Goal: Task Accomplishment & Management: Complete application form

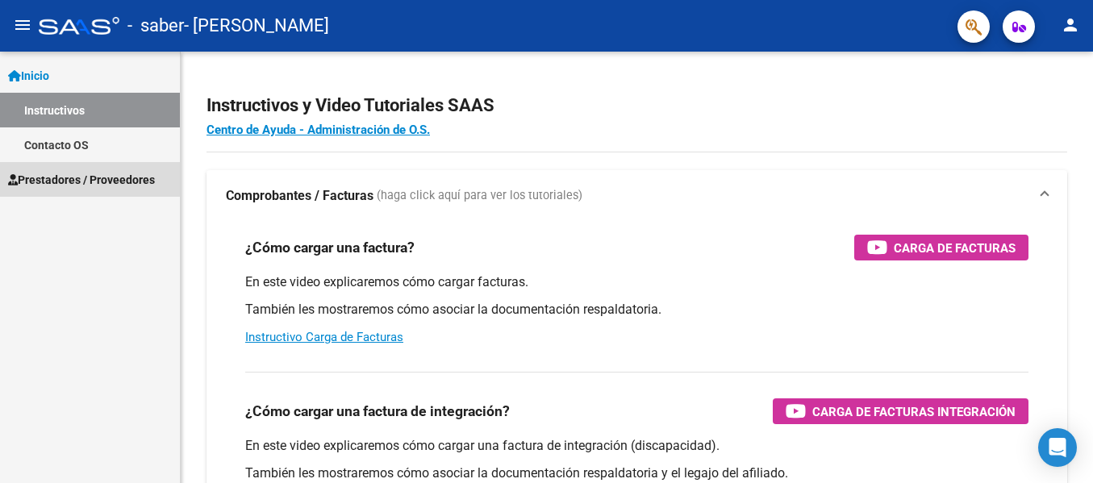
click at [140, 171] on span "Prestadores / Proveedores" at bounding box center [81, 180] width 147 height 18
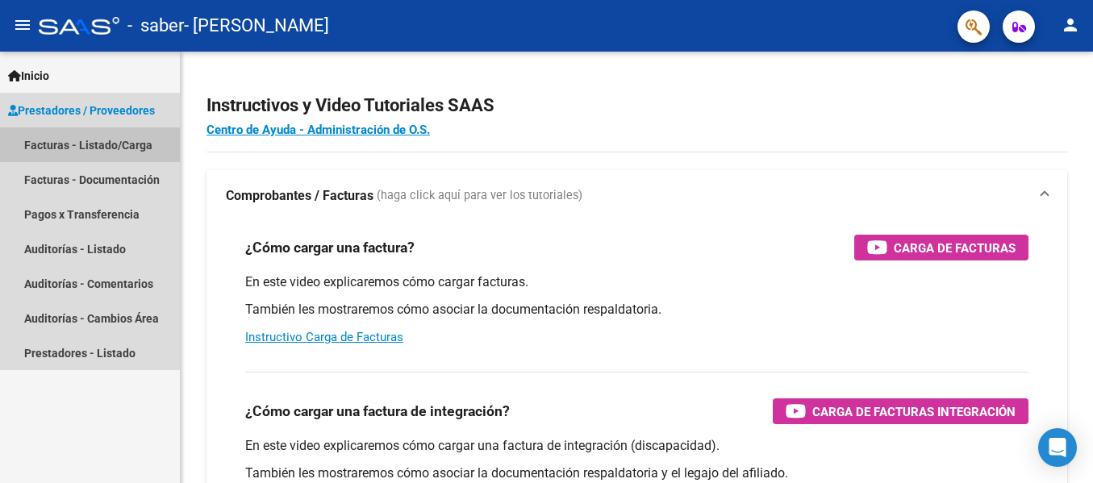
click at [136, 143] on link "Facturas - Listado/Carga" at bounding box center [90, 144] width 180 height 35
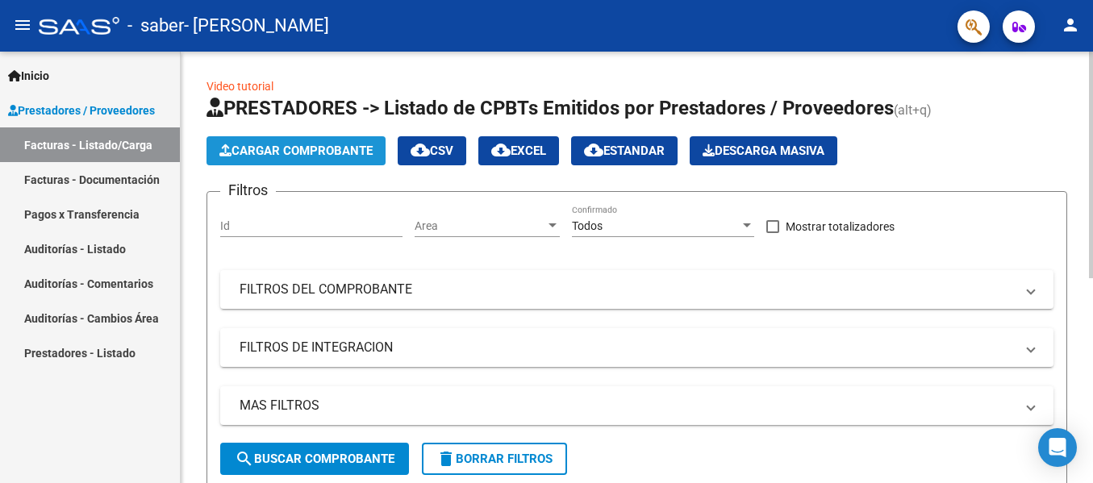
click at [327, 157] on span "Cargar Comprobante" at bounding box center [295, 151] width 153 height 15
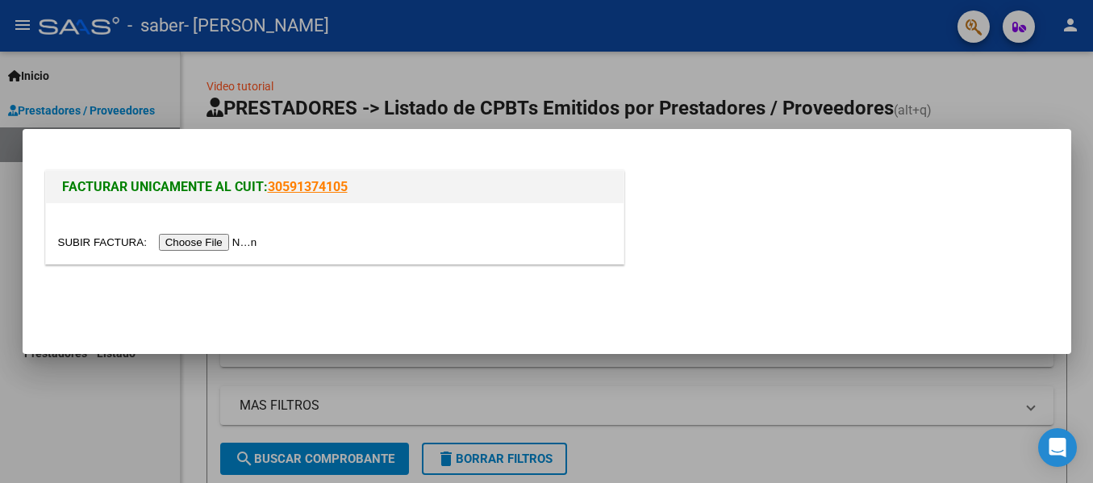
click at [246, 244] on input "file" at bounding box center [160, 242] width 204 height 17
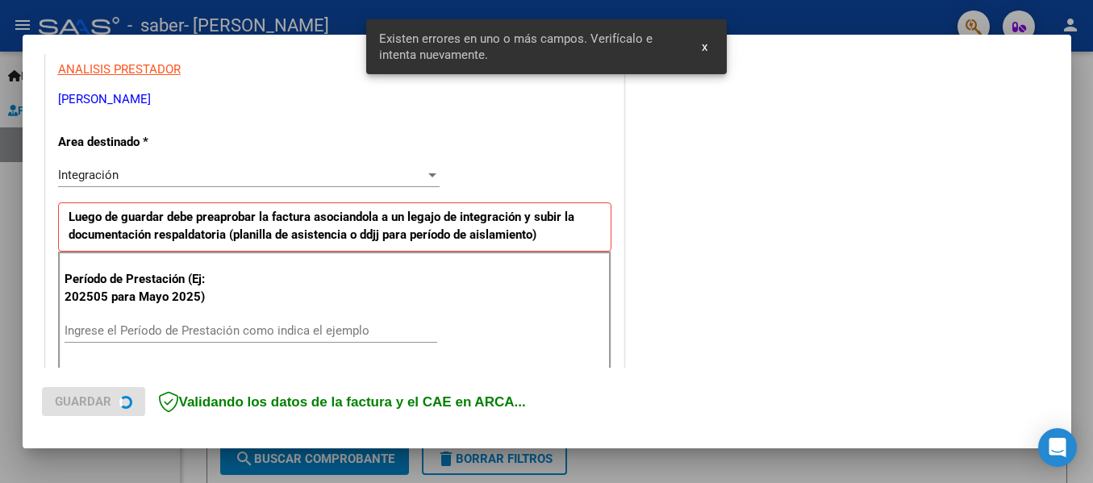
scroll to position [374, 0]
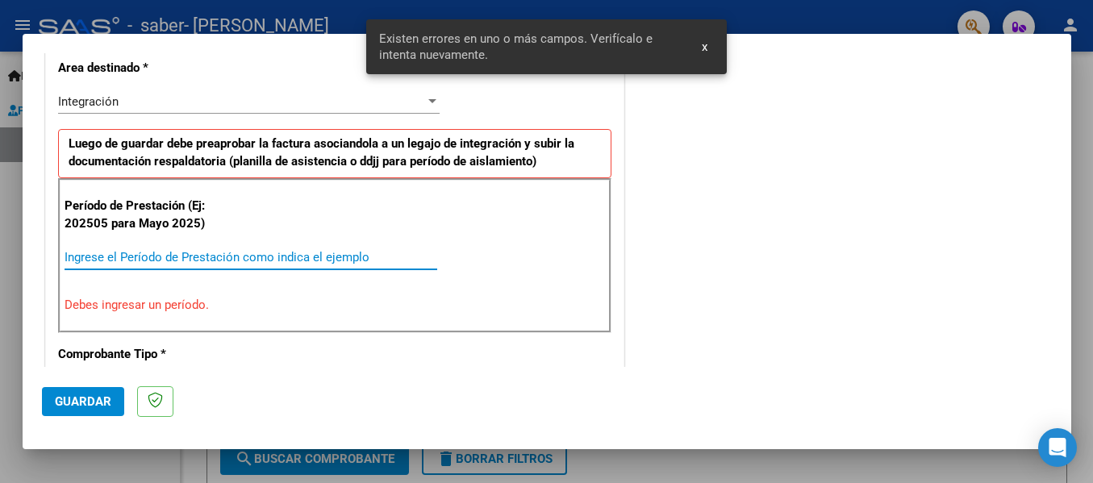
click at [341, 256] on input "Ingrese el Período de Prestación como indica el ejemplo" at bounding box center [251, 257] width 373 height 15
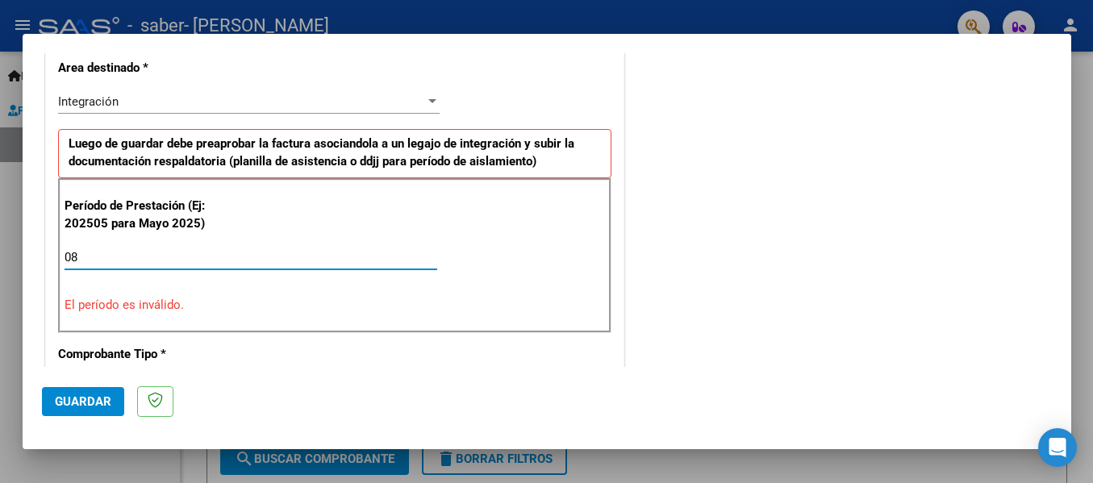
type input "0"
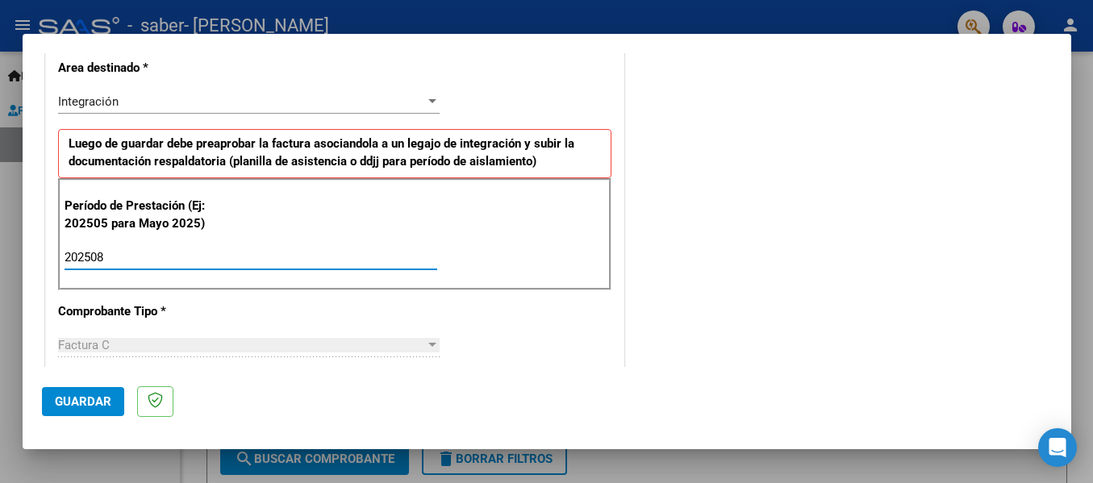
type input "202508"
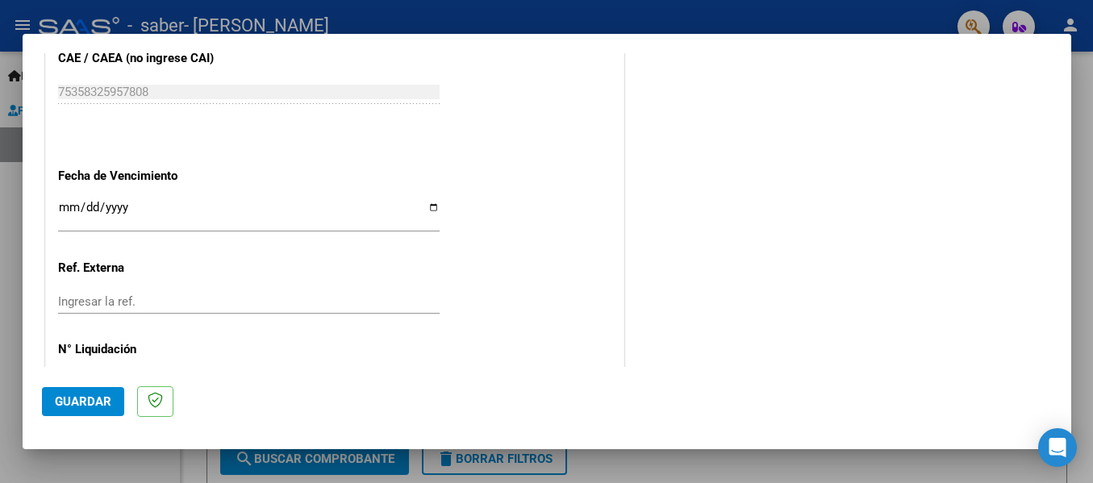
scroll to position [1074, 0]
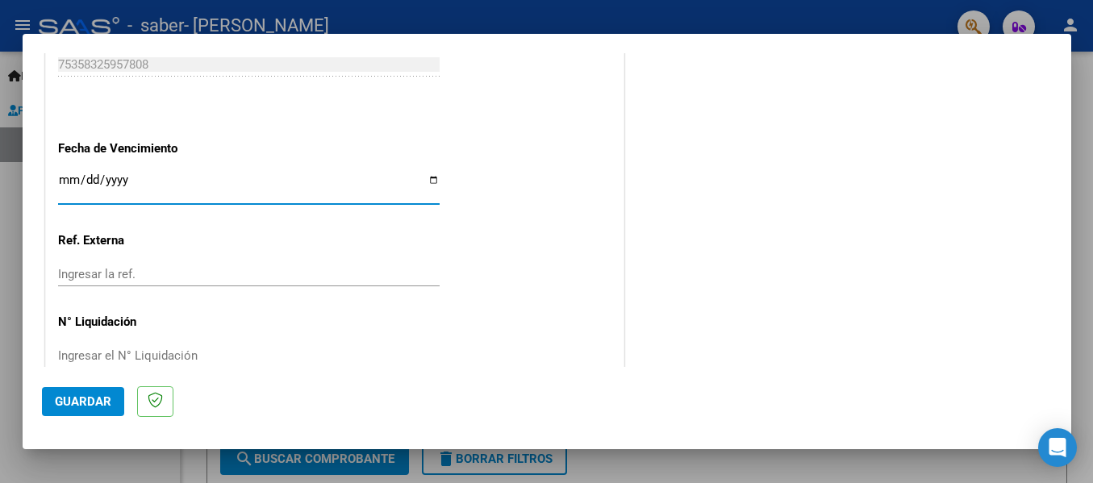
click at [425, 176] on input "Ingresar la fecha" at bounding box center [249, 186] width 382 height 26
type input "[DATE]"
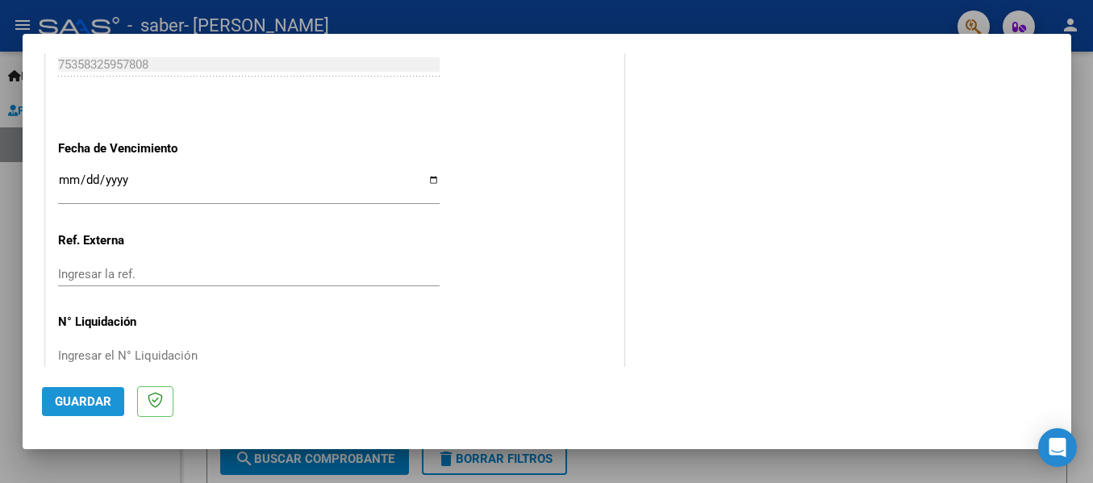
click at [77, 399] on span "Guardar" at bounding box center [83, 401] width 56 height 15
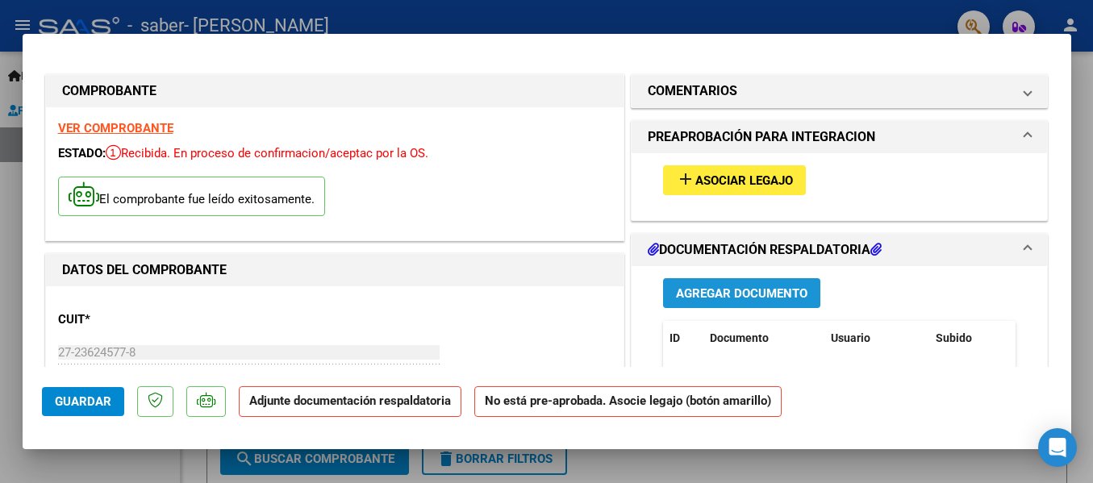
click at [758, 286] on span "Agregar Documento" at bounding box center [741, 293] width 131 height 15
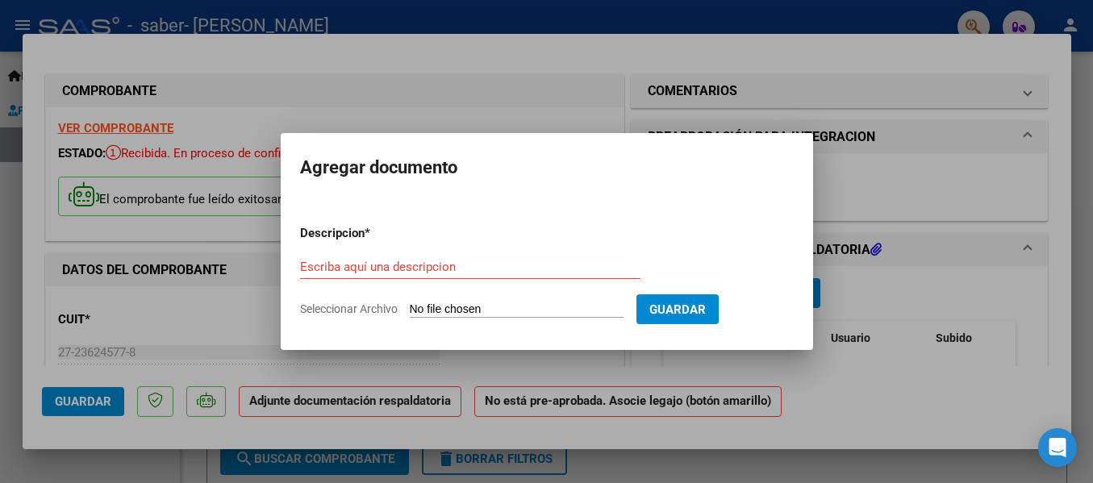
click at [482, 308] on input "Seleccionar Archivo" at bounding box center [517, 310] width 214 height 15
type input "C:\fakepath\planilla [PERSON_NAME].pdf"
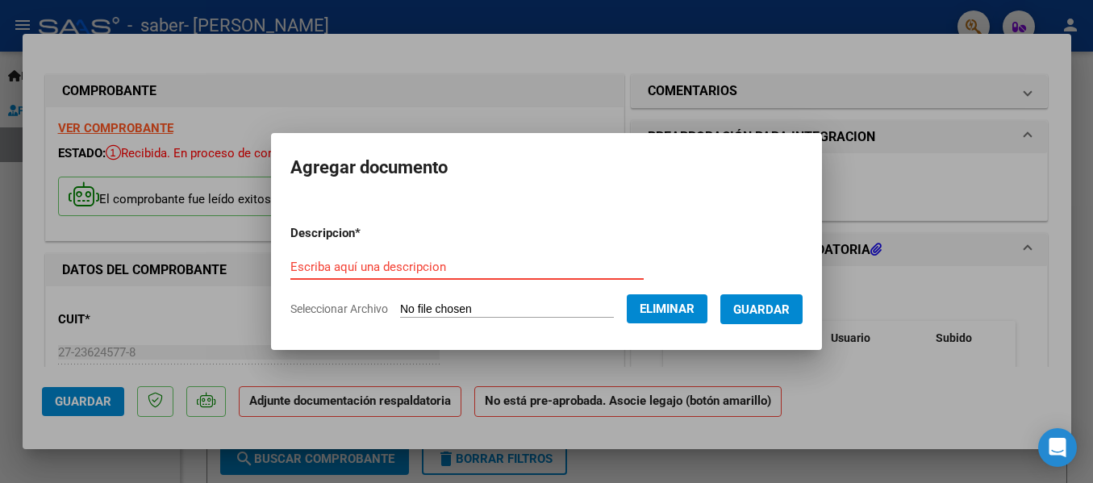
click at [494, 268] on input "Escriba aquí una descripcion" at bounding box center [466, 267] width 353 height 15
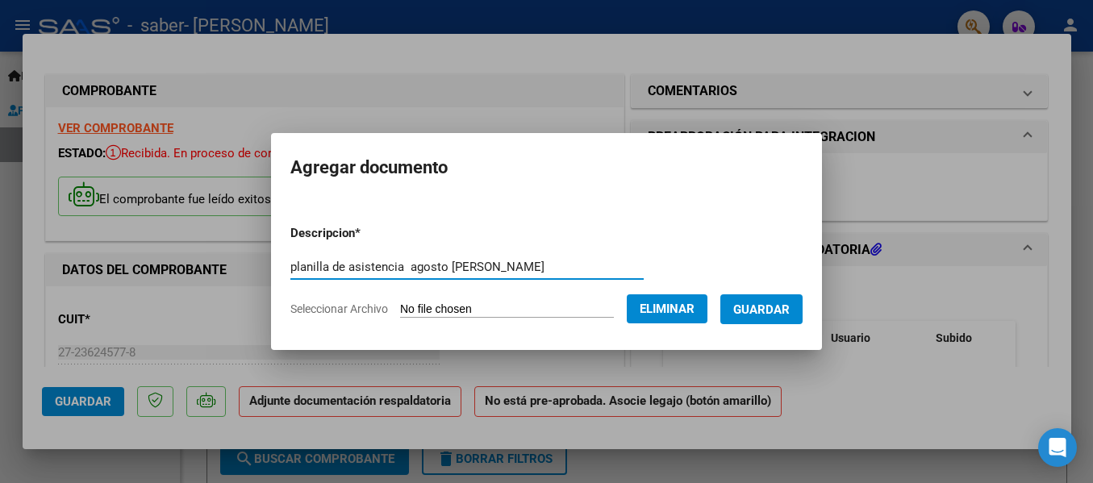
type input "planilla de asistencia agosto [PERSON_NAME]"
click at [790, 310] on span "Guardar" at bounding box center [761, 310] width 56 height 15
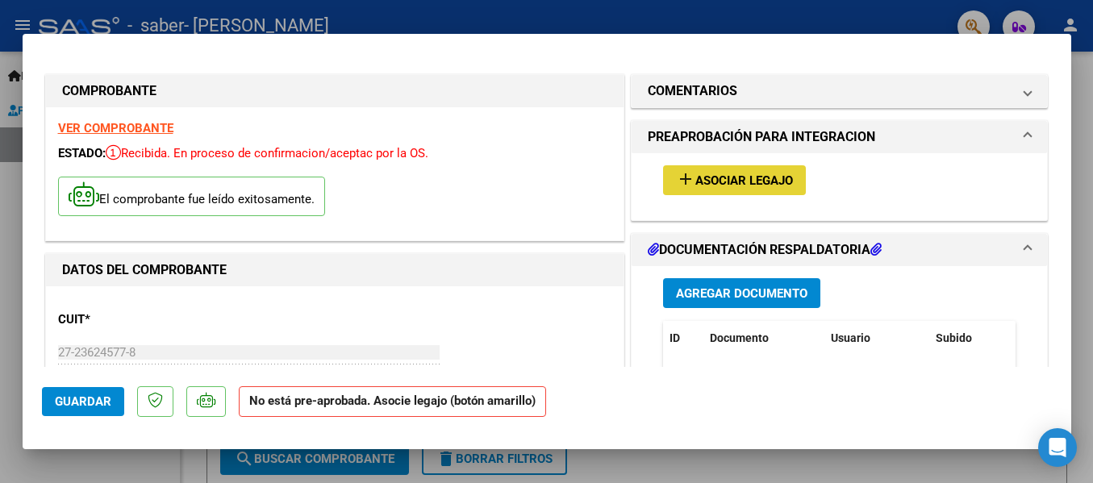
click at [745, 178] on span "Asociar Legajo" at bounding box center [744, 180] width 98 height 15
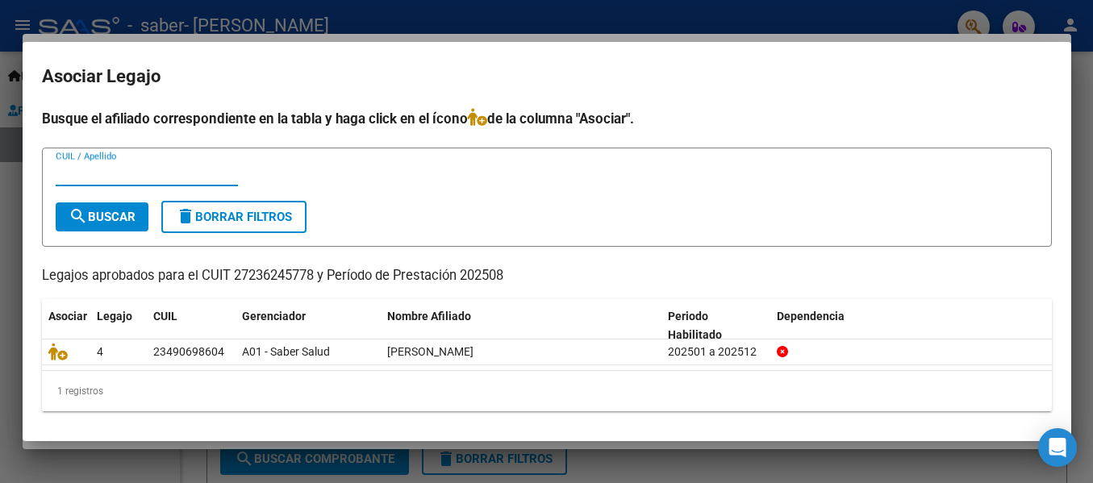
click at [130, 165] on div "CUIL / Apellido" at bounding box center [147, 173] width 182 height 24
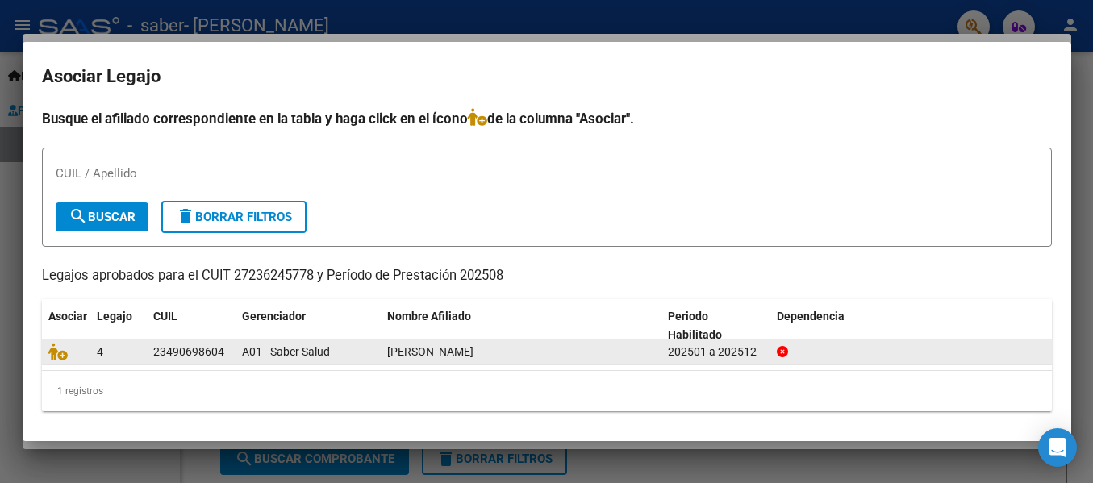
click at [450, 351] on span "[PERSON_NAME]" at bounding box center [430, 351] width 86 height 13
click at [57, 354] on icon at bounding box center [57, 352] width 19 height 18
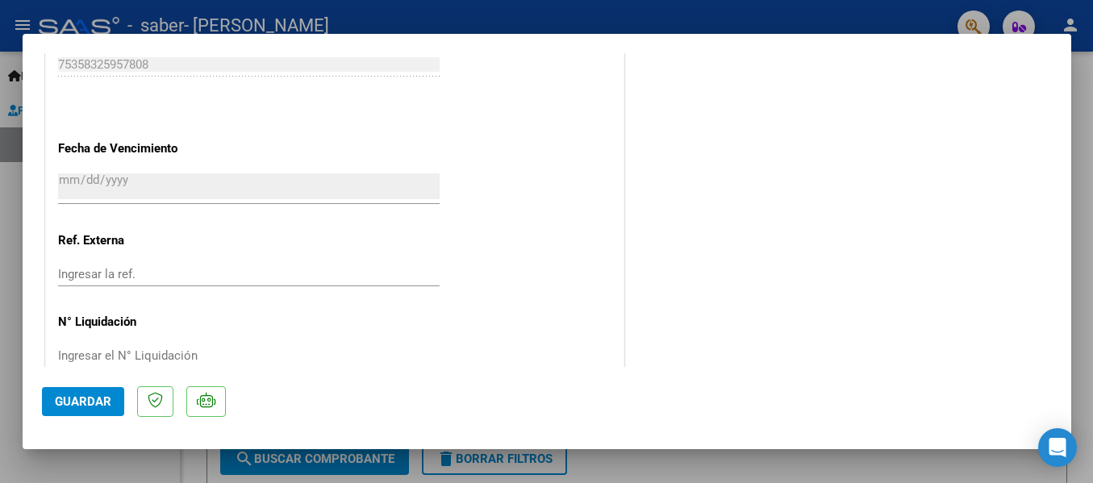
scroll to position [1110, 0]
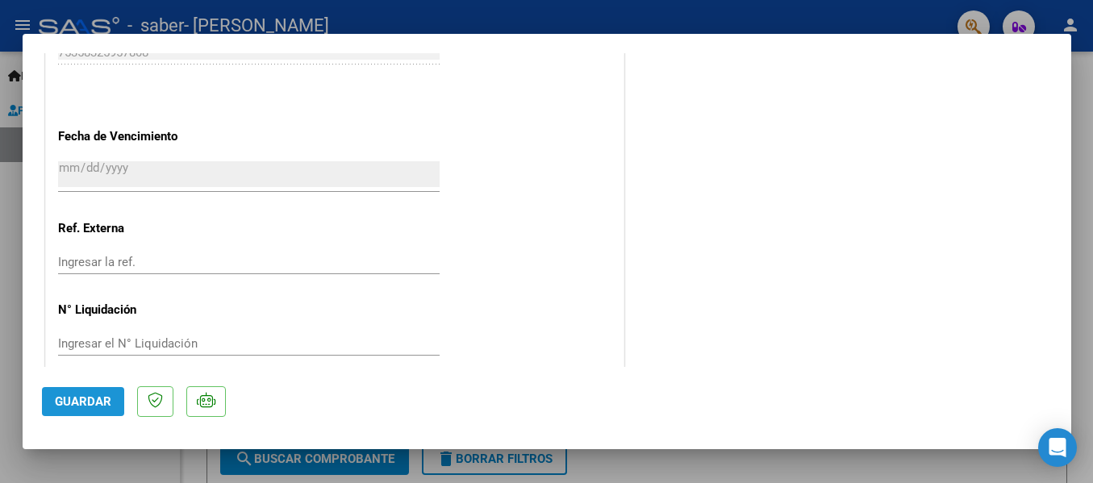
click at [96, 396] on span "Guardar" at bounding box center [83, 401] width 56 height 15
click at [82, 400] on span "Guardar" at bounding box center [83, 401] width 56 height 15
click at [1087, 211] on div at bounding box center [546, 241] width 1093 height 483
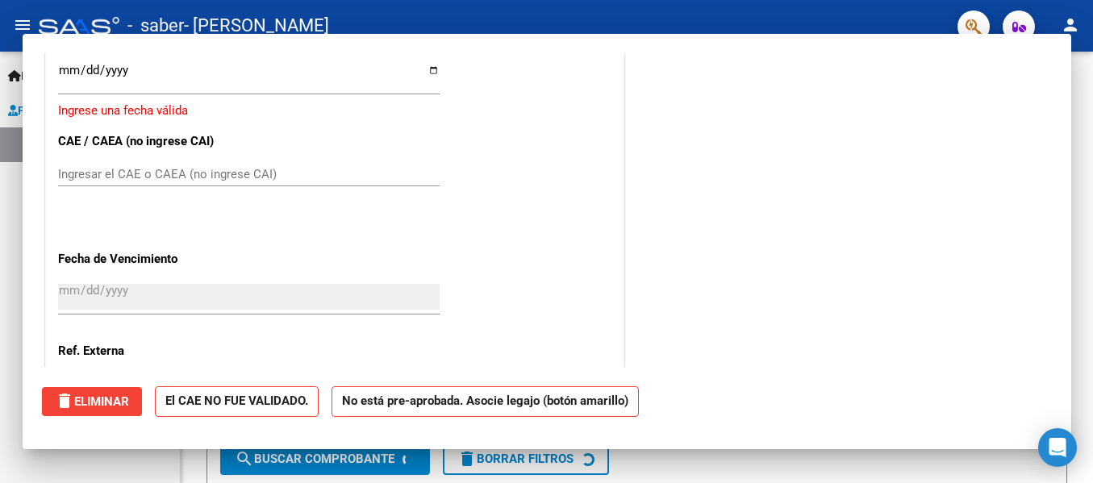
scroll to position [0, 0]
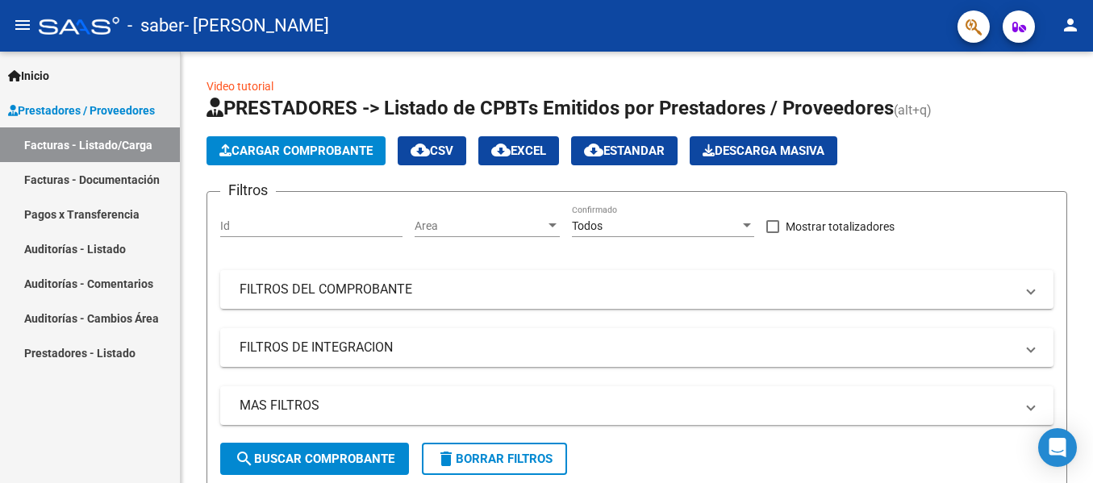
click at [115, 176] on link "Facturas - Documentación" at bounding box center [90, 179] width 180 height 35
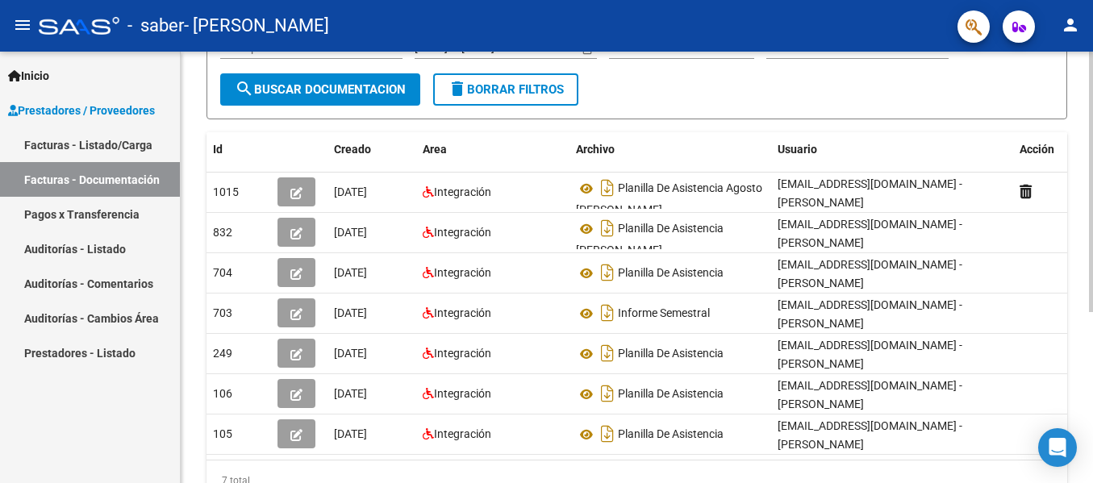
scroll to position [204, 0]
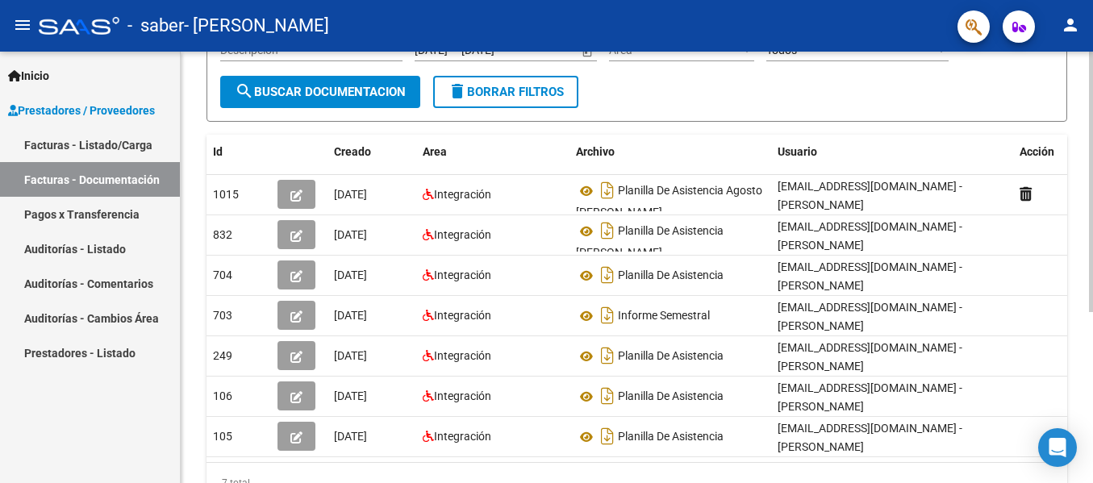
click at [1088, 336] on div "PRESTADORES -> Comprobantes - Documentación Respaldatoria cloud_download Export…" at bounding box center [639, 202] width 916 height 708
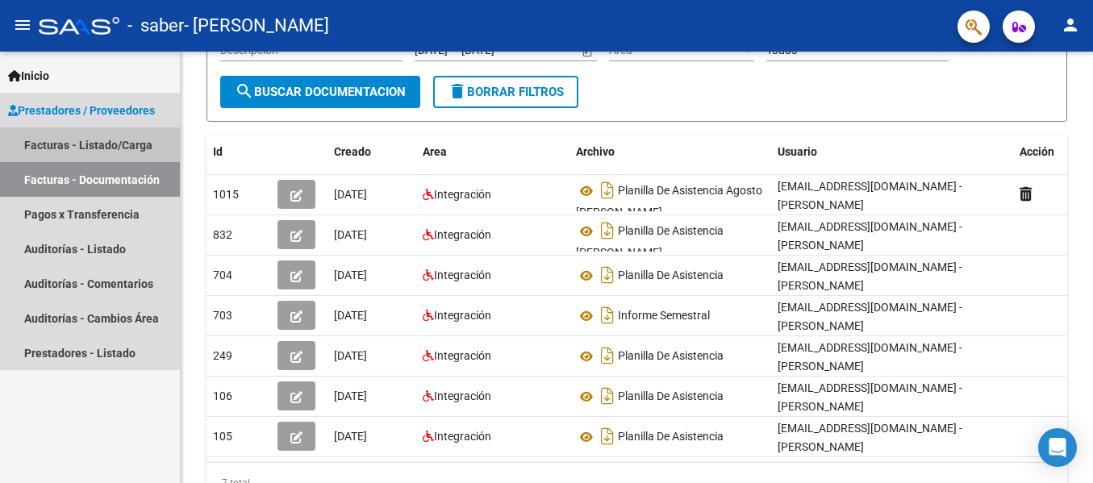
click at [98, 138] on link "Facturas - Listado/Carga" at bounding box center [90, 144] width 180 height 35
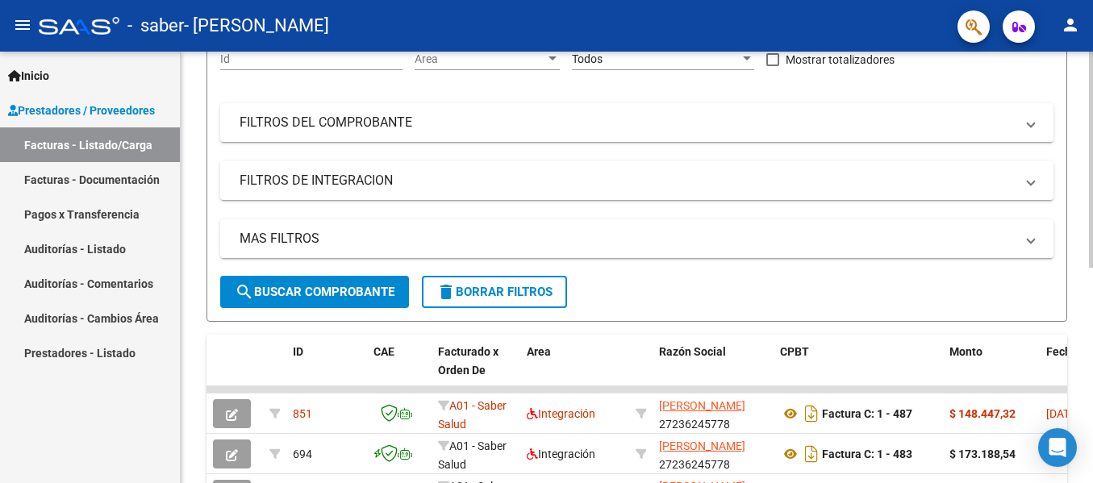
scroll to position [204, 0]
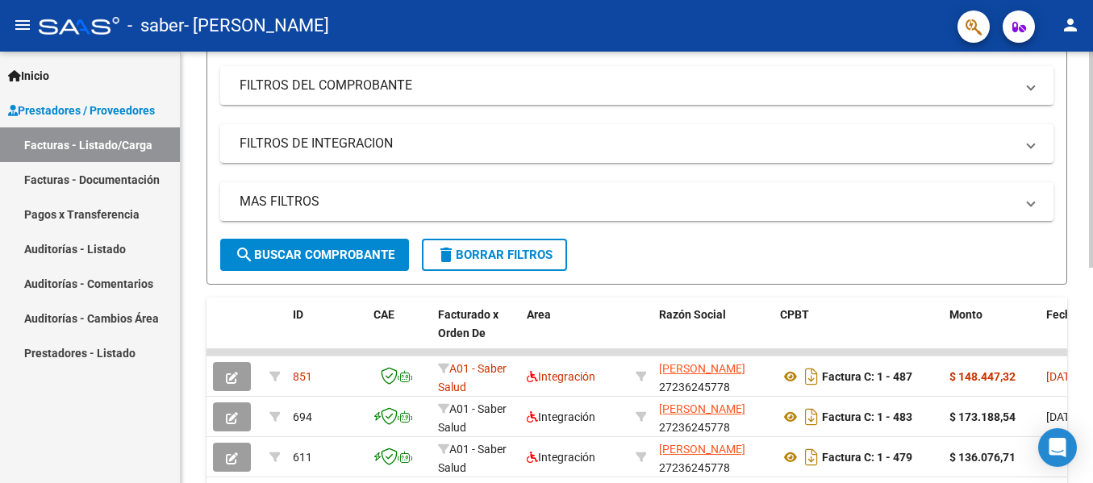
drag, startPoint x: 1088, startPoint y: 209, endPoint x: 1091, endPoint y: 74, distance: 134.7
click at [1065, 102] on div "Video tutorial PRESTADORES -> Listado de CPBTs Emitidos por Prestadores / Prove…" at bounding box center [637, 272] width 912 height 849
click at [1087, 91] on div "Video tutorial PRESTADORES -> Listado de CPBTs Emitidos por Prestadores / Prove…" at bounding box center [637, 272] width 912 height 849
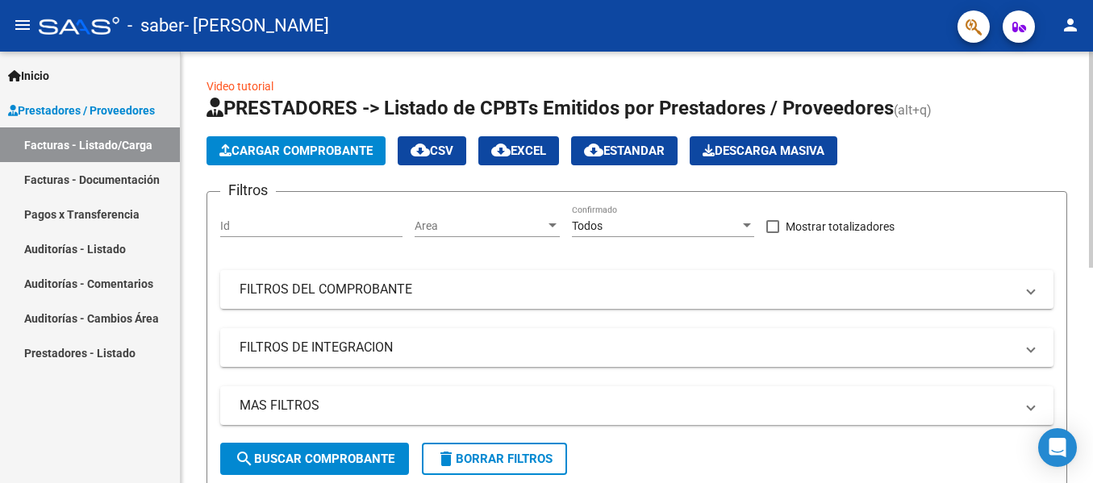
click at [1092, 67] on div at bounding box center [1091, 268] width 4 height 432
click at [1092, 67] on div at bounding box center [1091, 160] width 4 height 216
click at [343, 153] on span "Cargar Comprobante" at bounding box center [295, 151] width 153 height 15
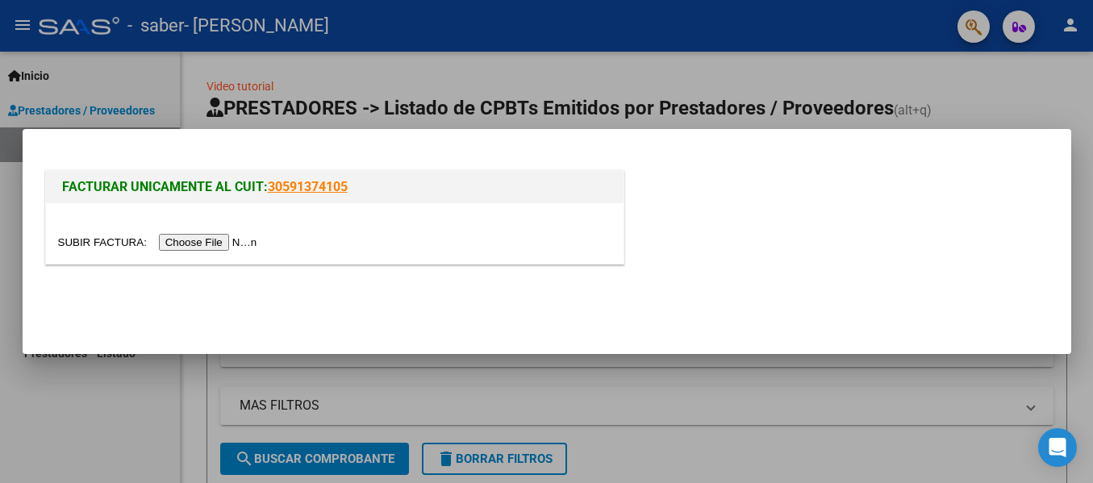
click at [201, 240] on input "file" at bounding box center [160, 242] width 204 height 17
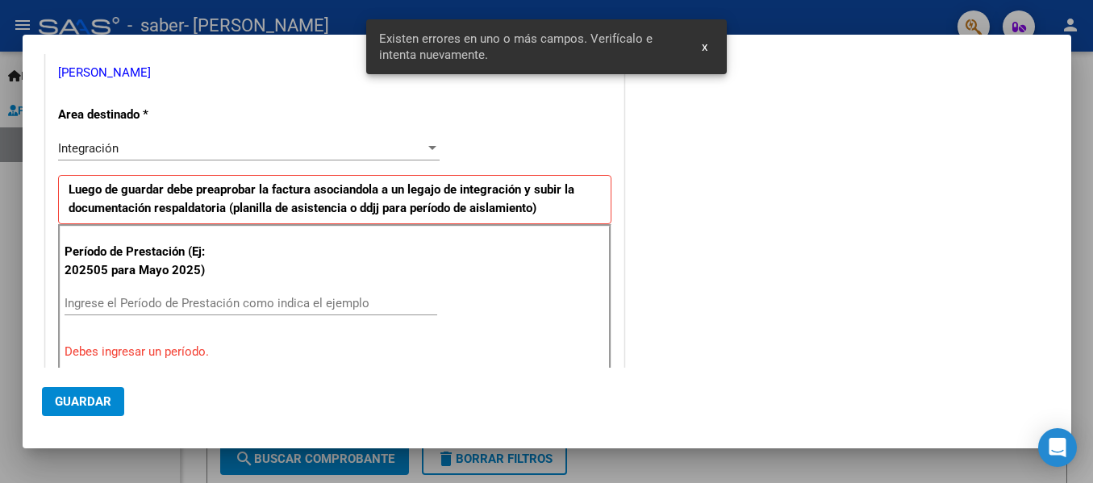
scroll to position [345, 0]
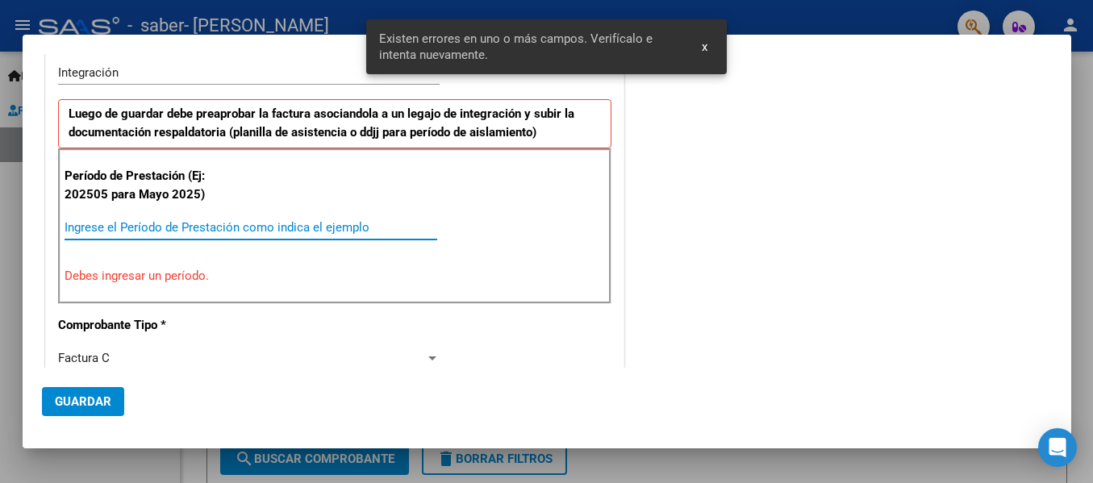
click at [152, 220] on input "Ingrese el Período de Prestación como indica el ejemplo" at bounding box center [251, 227] width 373 height 15
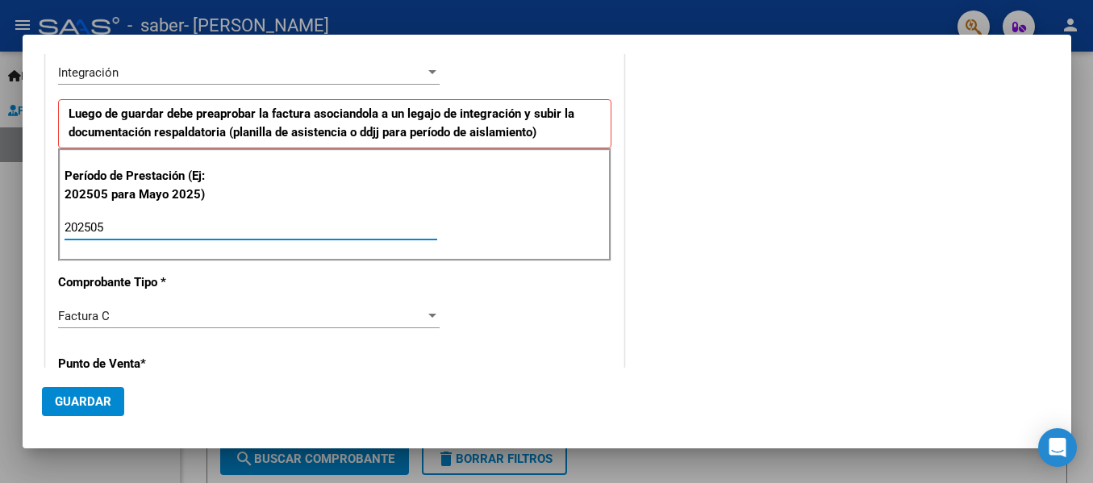
type input "202505"
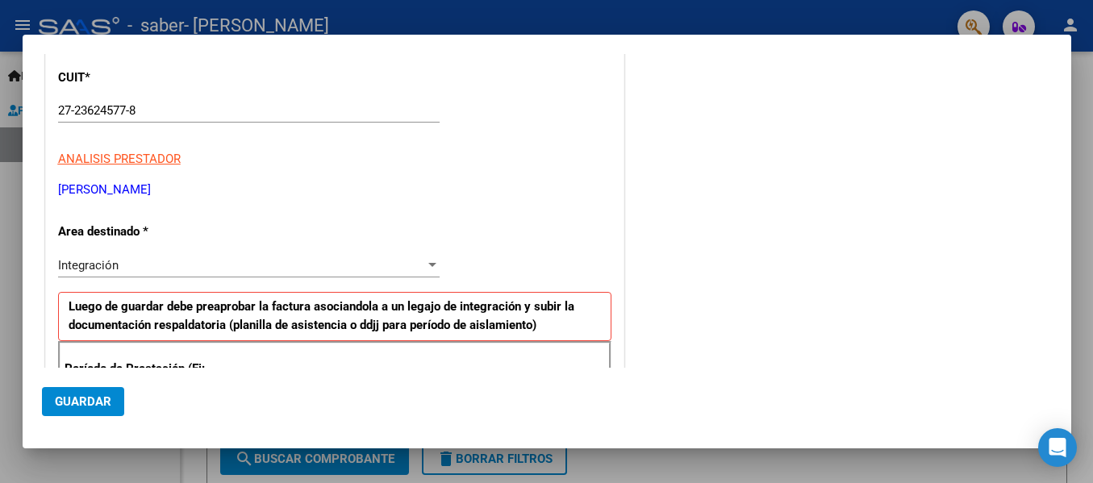
scroll to position [0, 0]
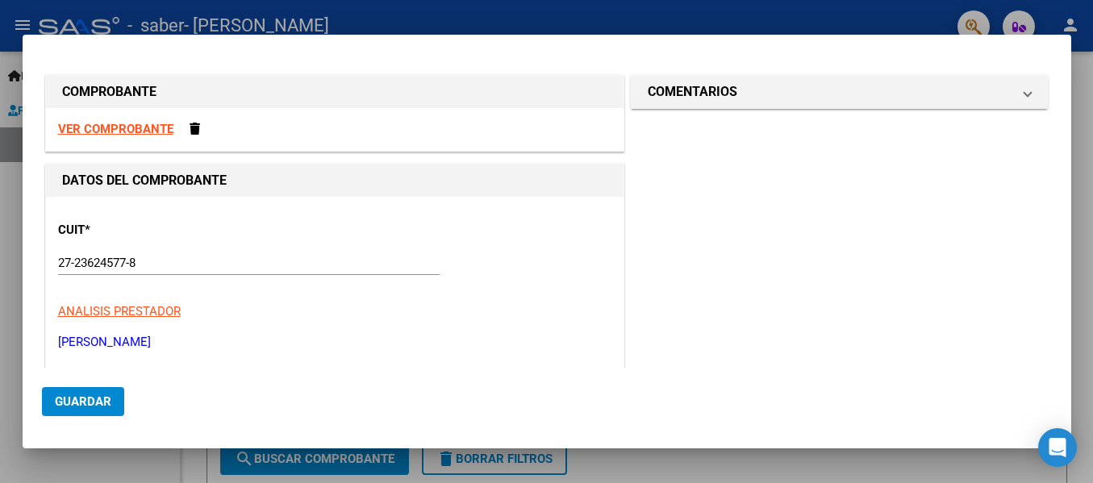
click at [144, 131] on strong "VER COMPROBANTE" at bounding box center [115, 129] width 115 height 15
click at [190, 122] on div "VER COMPROBANTE" at bounding box center [335, 129] width 578 height 43
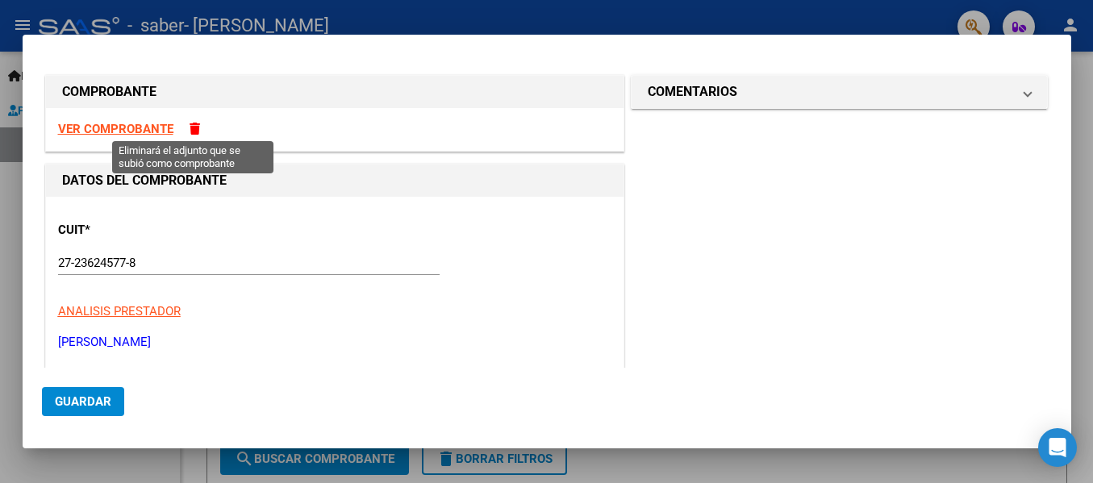
click at [190, 130] on span at bounding box center [195, 129] width 10 height 12
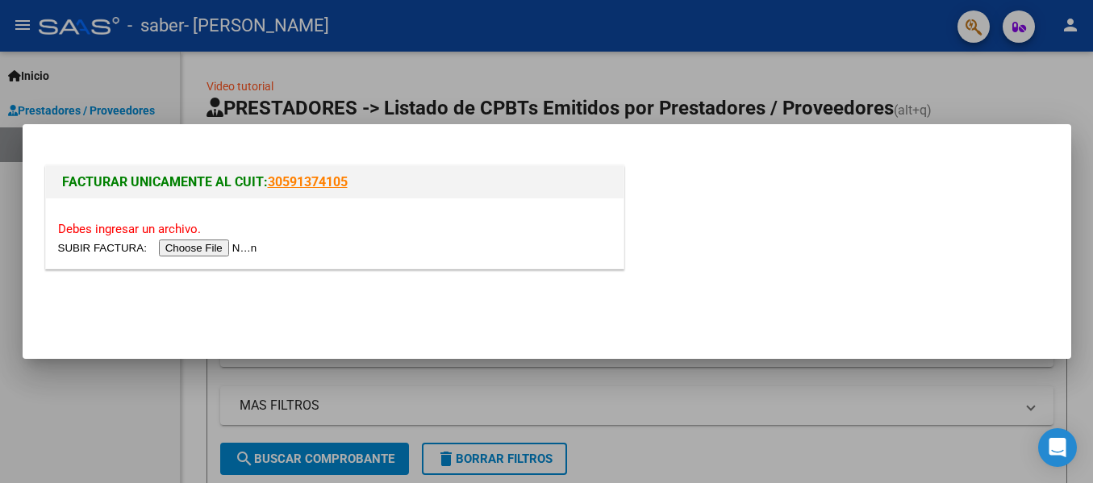
click at [204, 247] on input "file" at bounding box center [160, 248] width 204 height 17
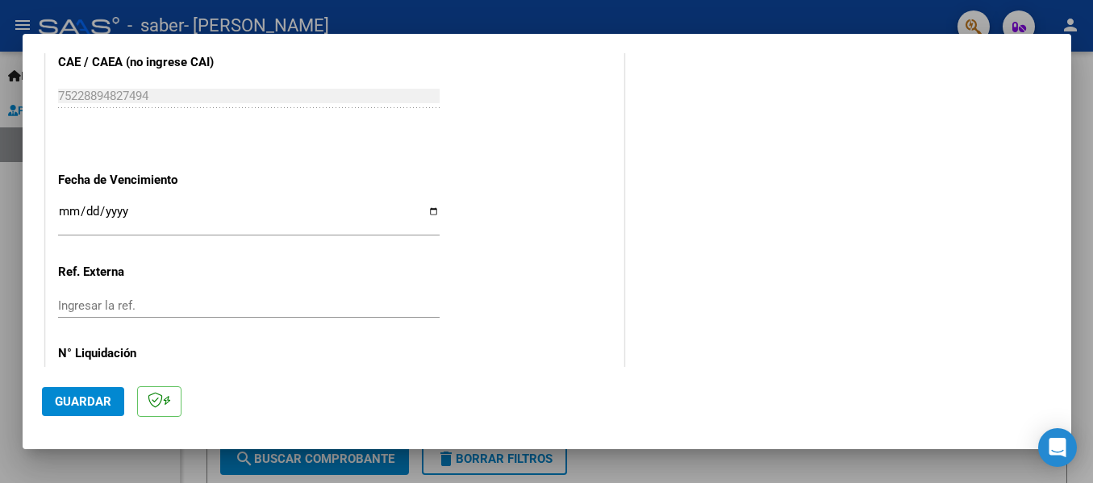
scroll to position [976, 0]
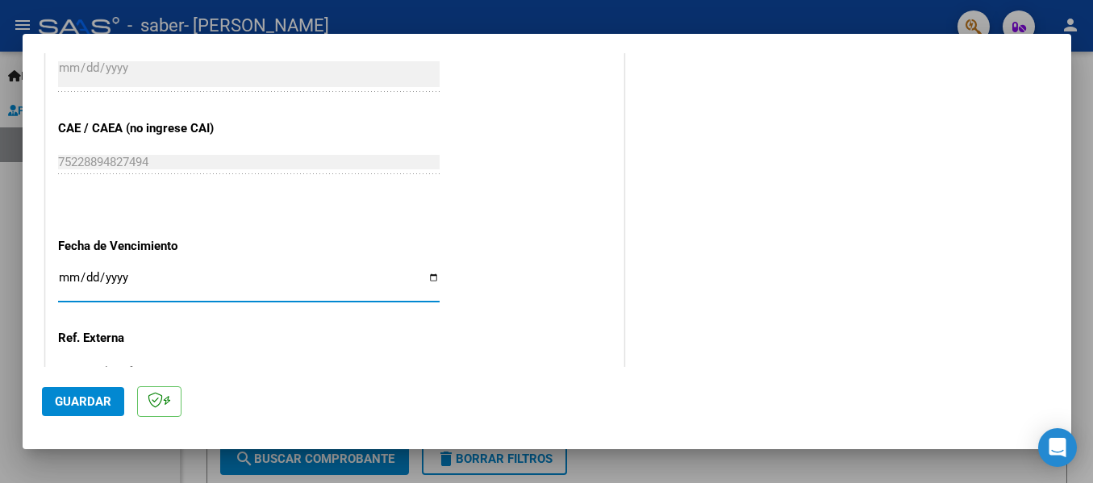
click at [65, 271] on input "Ingresar la fecha" at bounding box center [249, 284] width 382 height 26
click at [136, 268] on div "[DATE] Ingresar la fecha" at bounding box center [249, 285] width 382 height 35
click at [130, 271] on input "[DATE]" at bounding box center [249, 284] width 382 height 26
drag, startPoint x: 130, startPoint y: 269, endPoint x: 119, endPoint y: 269, distance: 10.5
click at [119, 271] on input "[DATE]" at bounding box center [249, 284] width 382 height 26
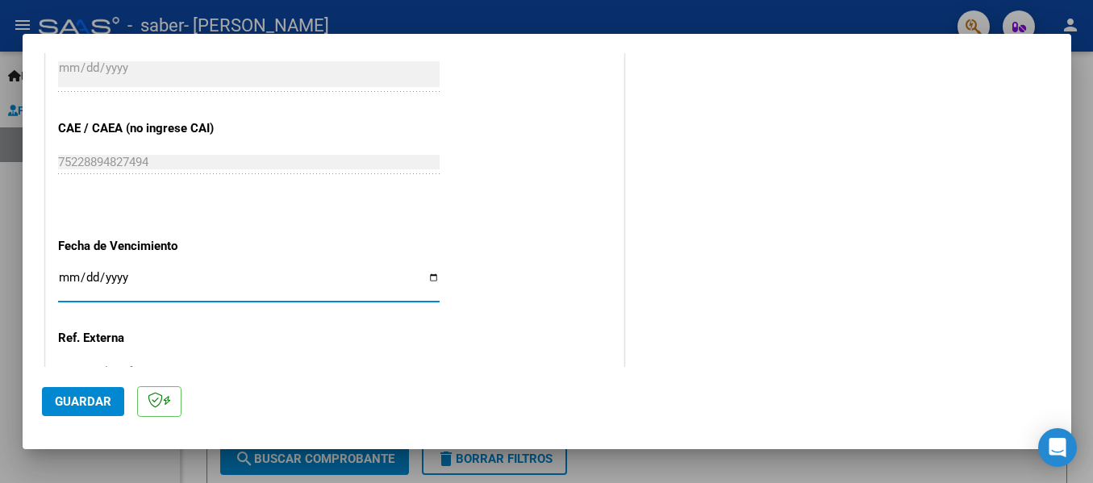
click at [119, 271] on input "[DATE]" at bounding box center [249, 284] width 382 height 26
type input "[DATE]"
click at [77, 408] on span "Guardar" at bounding box center [83, 401] width 56 height 15
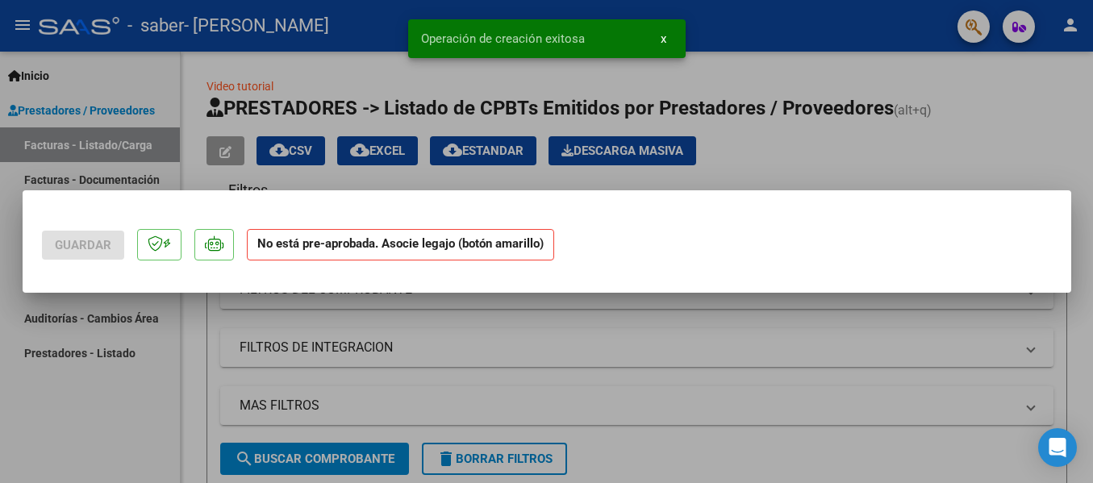
scroll to position [0, 0]
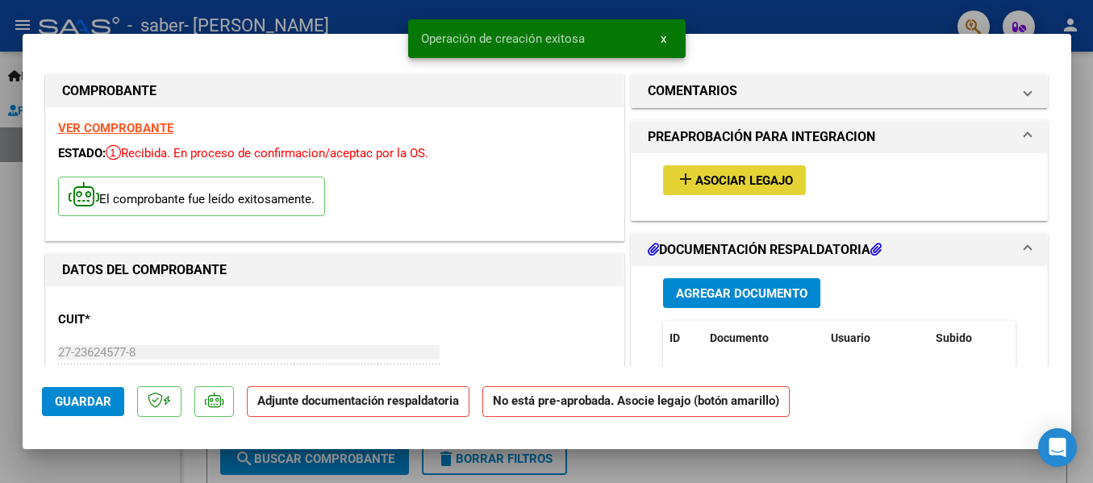
click at [735, 187] on span "Asociar Legajo" at bounding box center [744, 180] width 98 height 15
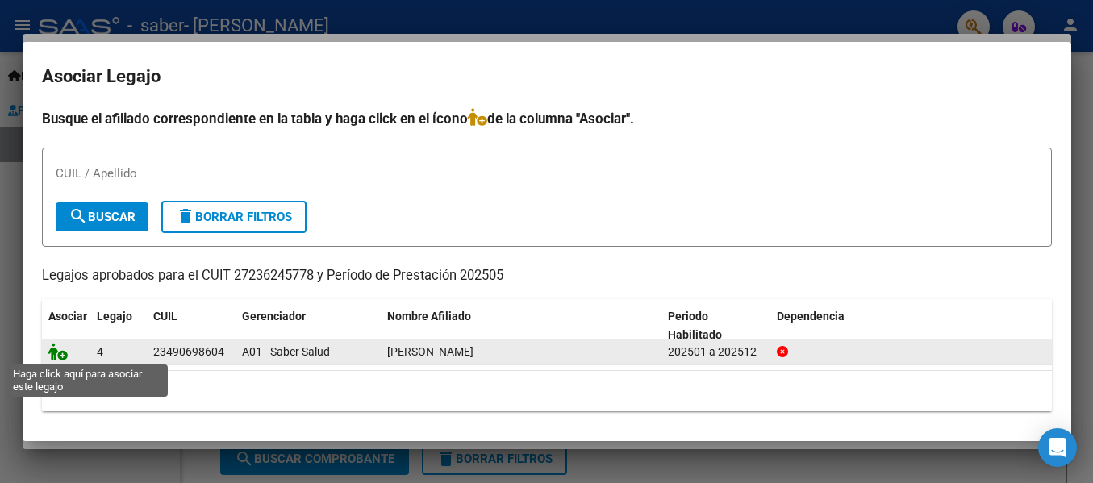
click at [50, 357] on icon at bounding box center [57, 352] width 19 height 18
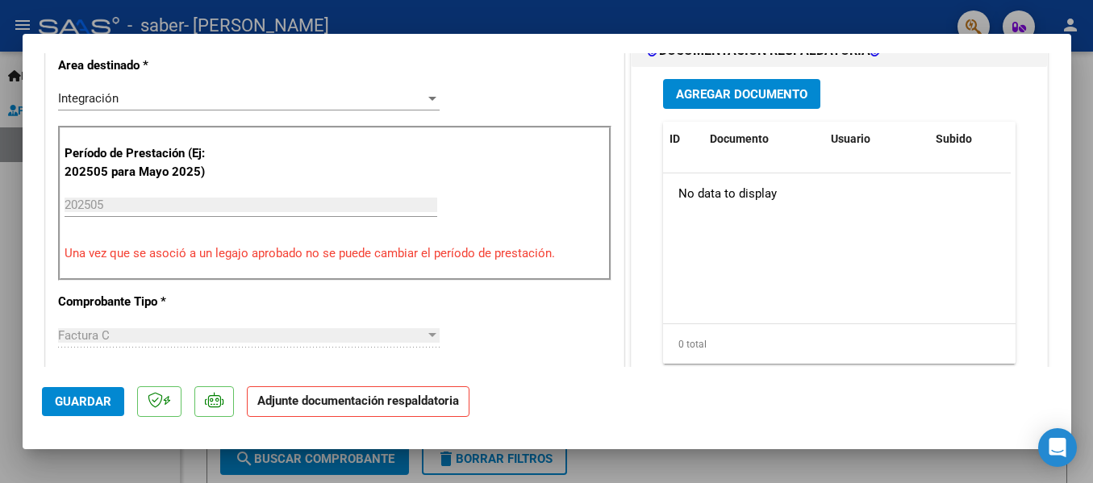
scroll to position [317, 0]
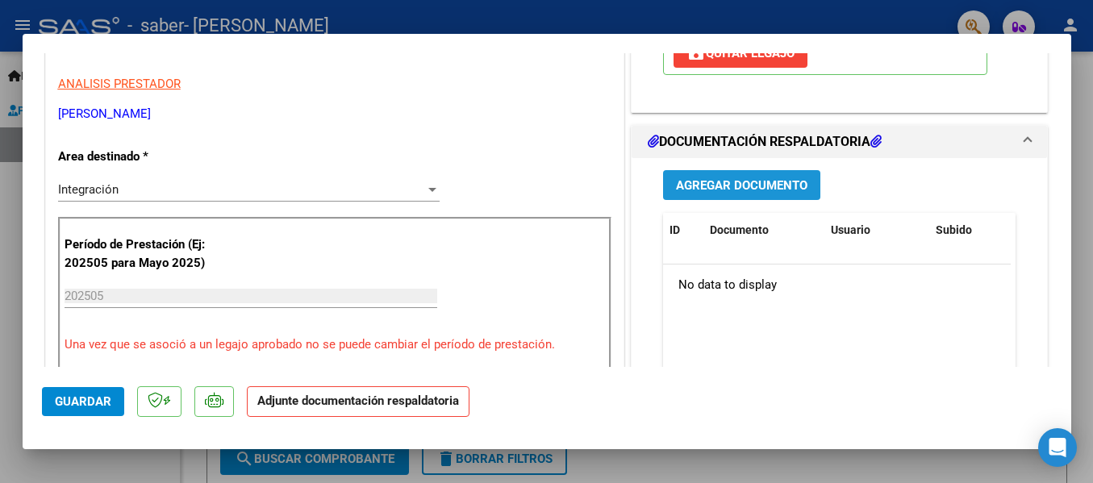
click at [767, 182] on span "Agregar Documento" at bounding box center [741, 185] width 131 height 15
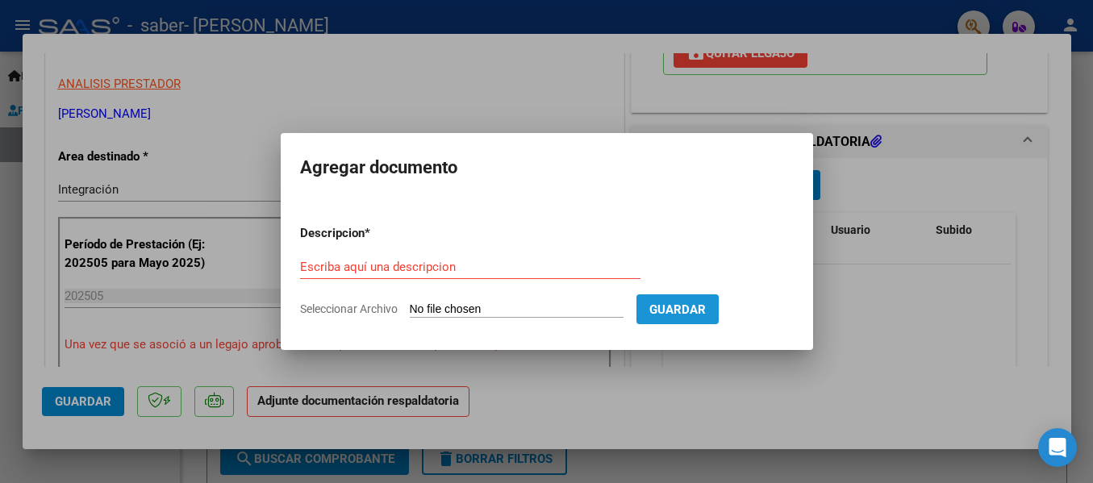
click at [687, 313] on span "Guardar" at bounding box center [677, 310] width 56 height 15
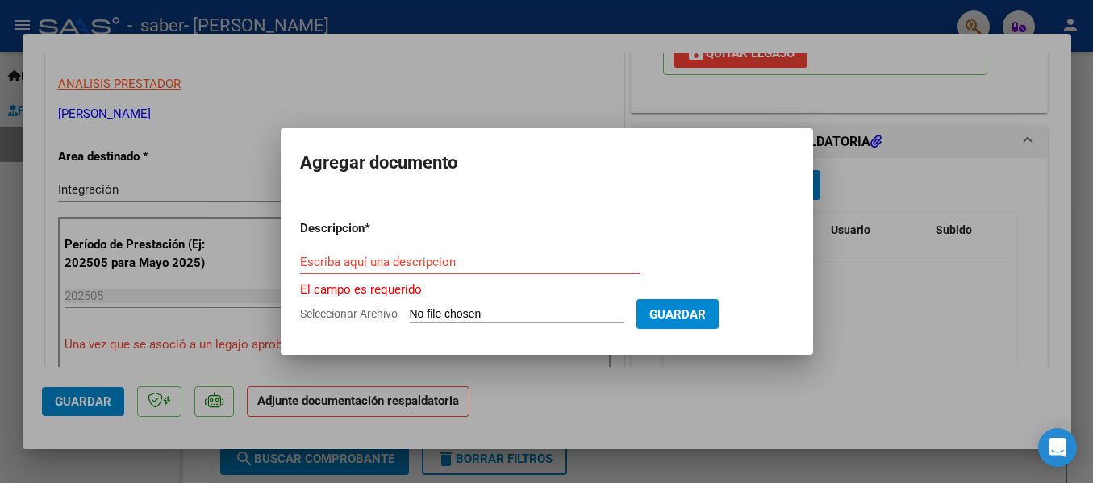
click at [578, 311] on input "Seleccionar Archivo" at bounding box center [517, 314] width 214 height 15
type input "C:\fakepath\[PERSON_NAME][DATE] to_4.pdf"
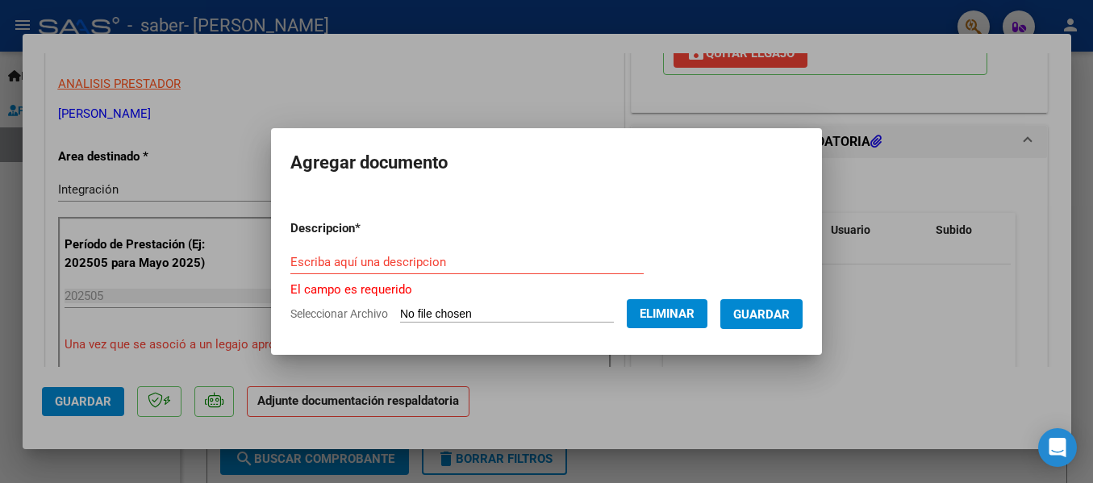
click at [781, 313] on span "Guardar" at bounding box center [761, 314] width 56 height 15
click at [762, 323] on button "Guardar" at bounding box center [761, 314] width 82 height 30
click at [545, 263] on input "Escriba aquí una descripcion" at bounding box center [466, 262] width 353 height 15
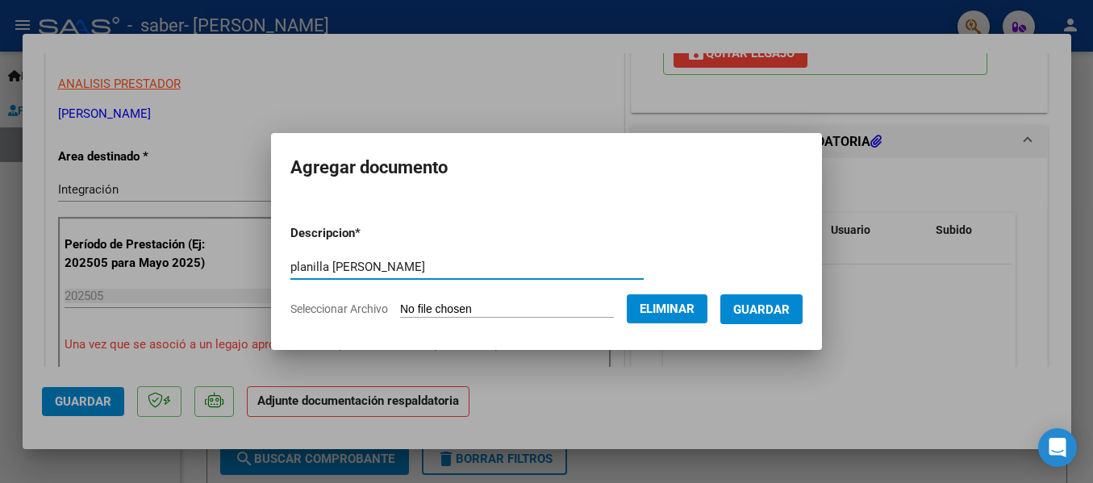
type input "planilla [PERSON_NAME]"
click at [763, 313] on span "Guardar" at bounding box center [761, 310] width 56 height 15
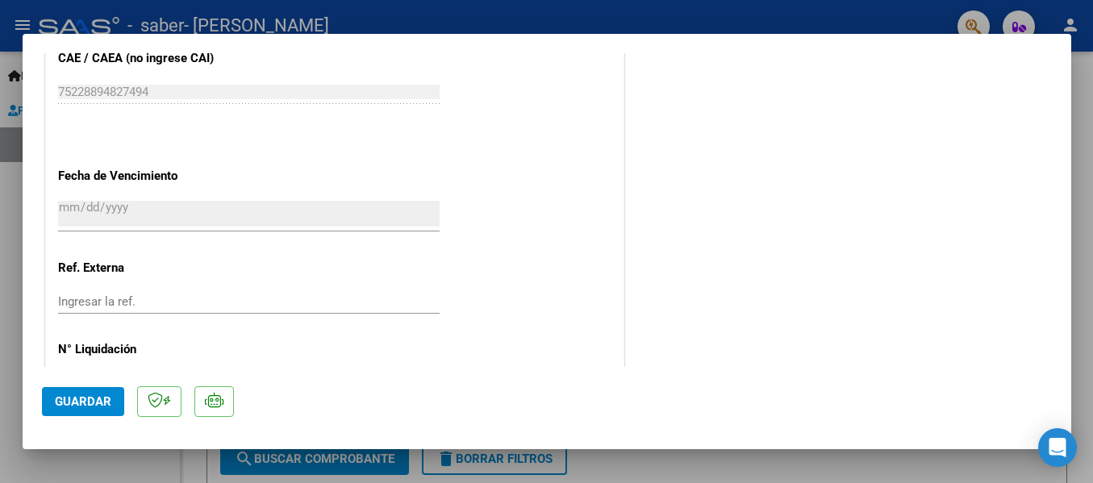
scroll to position [1110, 0]
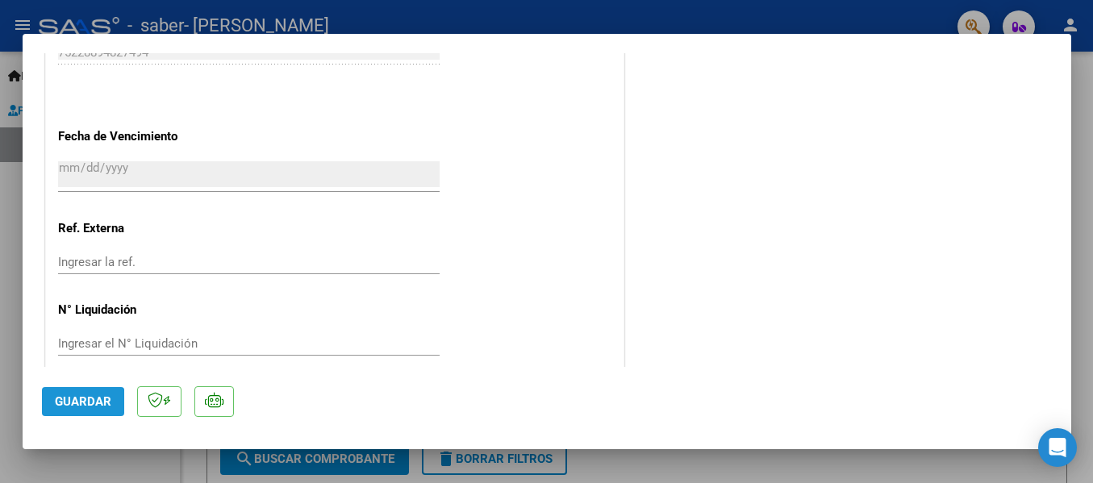
click at [74, 411] on button "Guardar" at bounding box center [83, 401] width 82 height 29
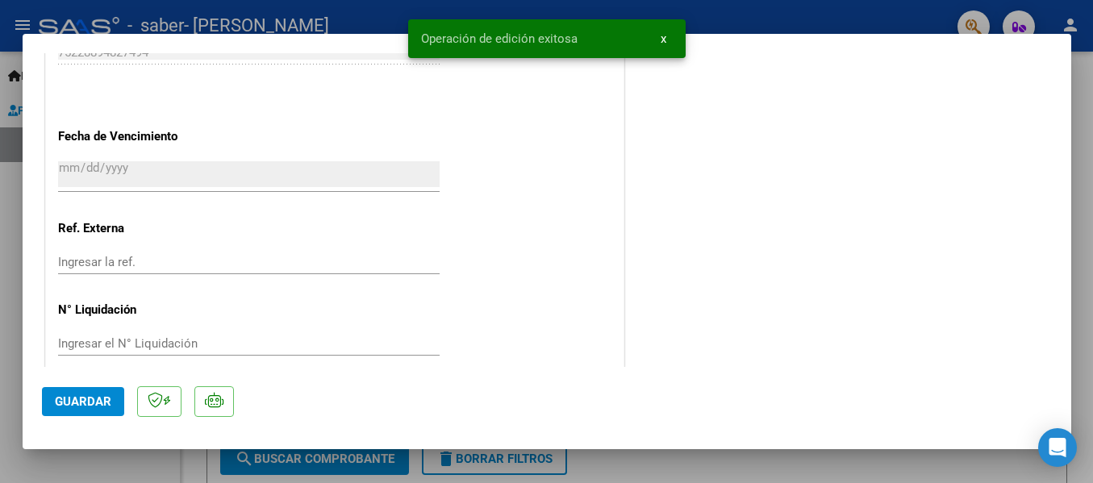
click at [666, 41] on button "x" at bounding box center [663, 38] width 31 height 29
